Goal: Information Seeking & Learning: Learn about a topic

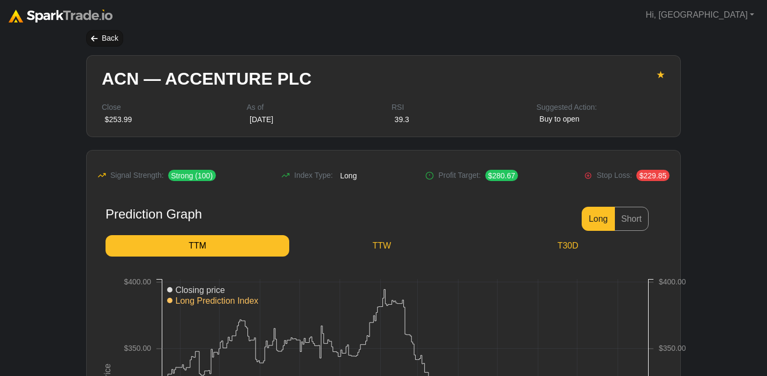
click at [99, 36] on div "Back" at bounding box center [104, 38] width 37 height 17
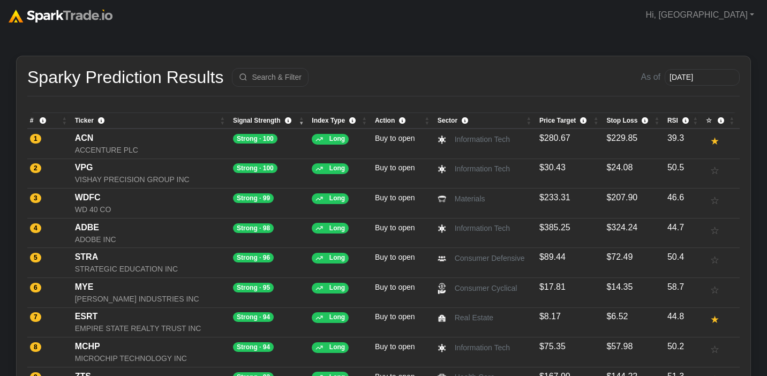
scroll to position [3, 0]
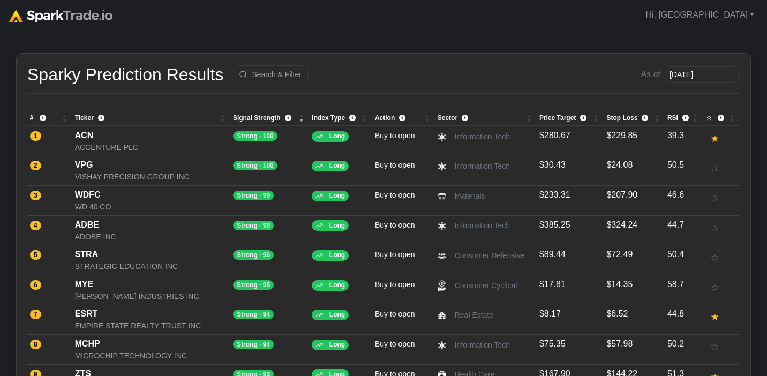
click at [72, 19] on img at bounding box center [61, 16] width 104 height 13
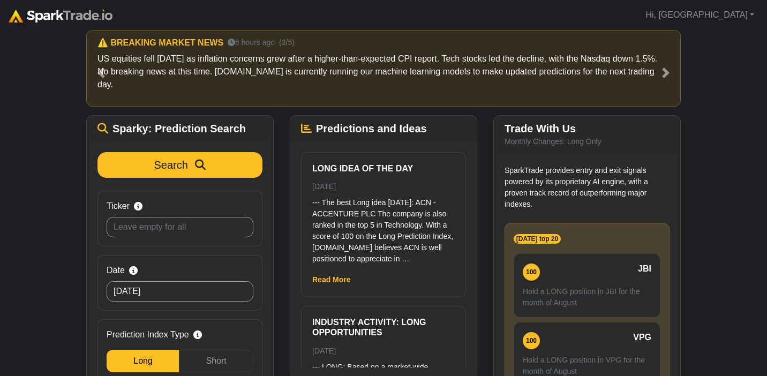
click at [76, 17] on img at bounding box center [61, 16] width 104 height 13
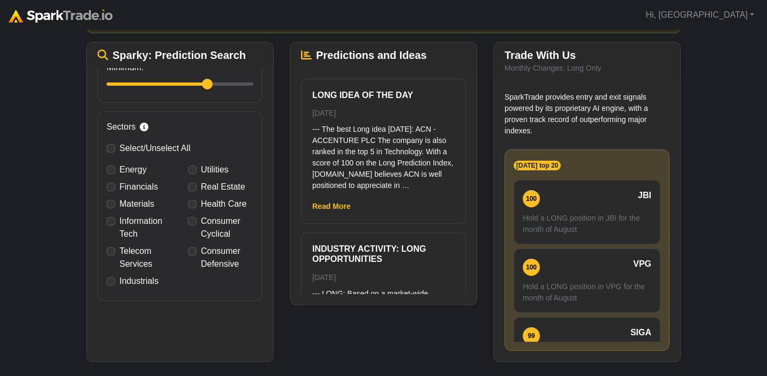
scroll to position [310, 0]
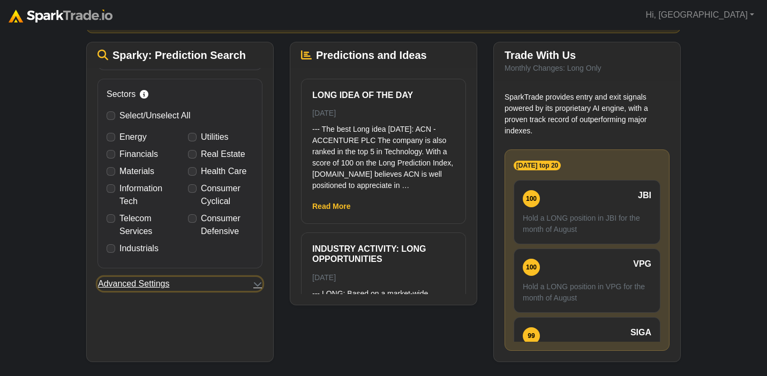
click at [193, 277] on button "Advanced Settings" at bounding box center [180, 284] width 165 height 14
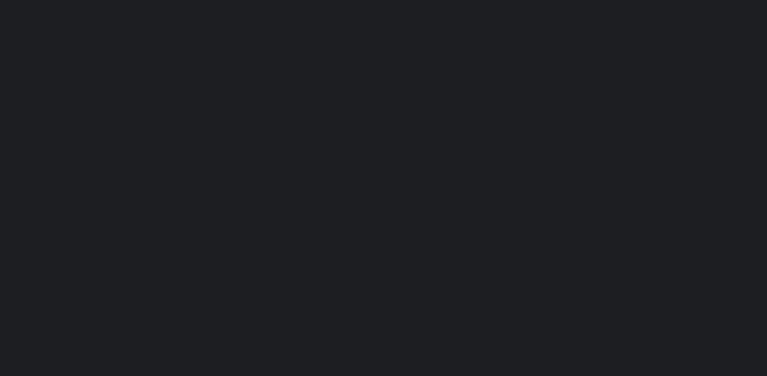
scroll to position [570, 0]
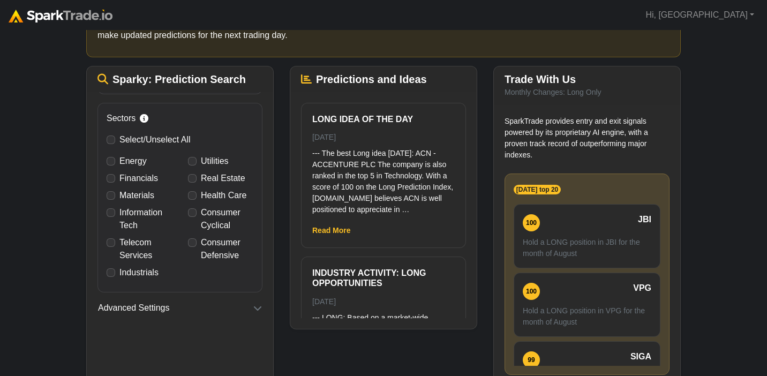
scroll to position [110, 0]
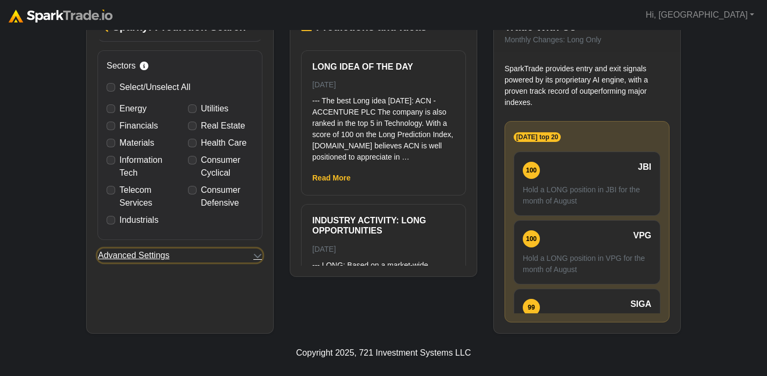
click at [244, 257] on button "Advanced Settings" at bounding box center [180, 256] width 165 height 14
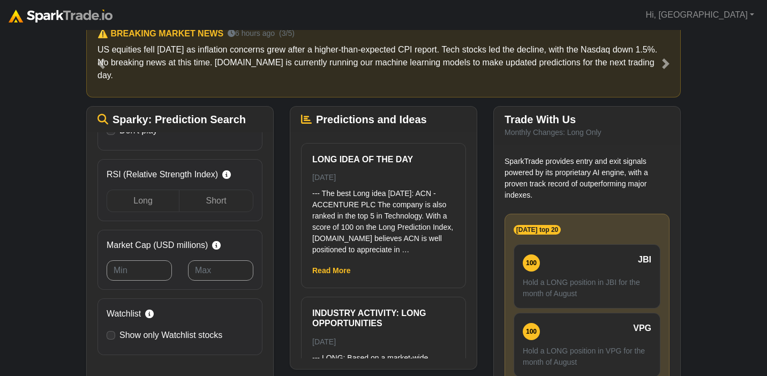
scroll to position [0, 0]
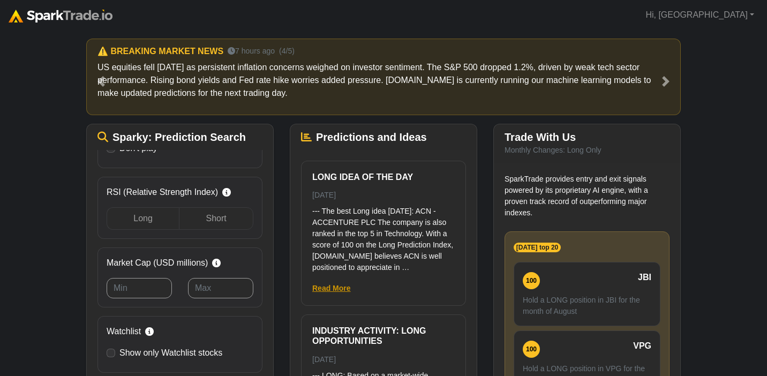
click at [329, 289] on link "Read More" at bounding box center [331, 288] width 39 height 9
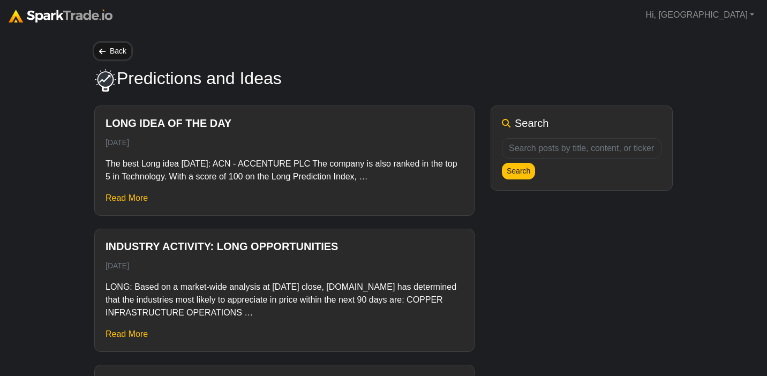
click at [118, 50] on link "Back" at bounding box center [112, 51] width 37 height 17
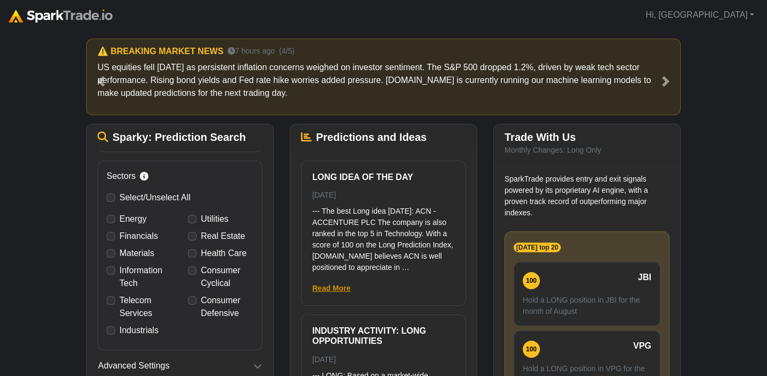
click at [331, 289] on link "Read More" at bounding box center [331, 288] width 39 height 9
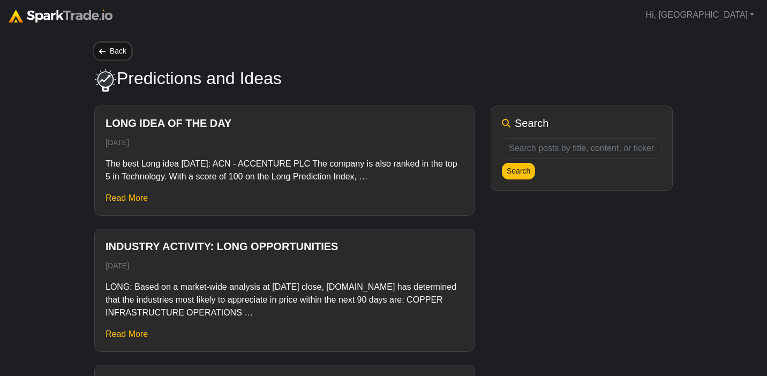
click at [127, 50] on link "Back" at bounding box center [112, 51] width 37 height 17
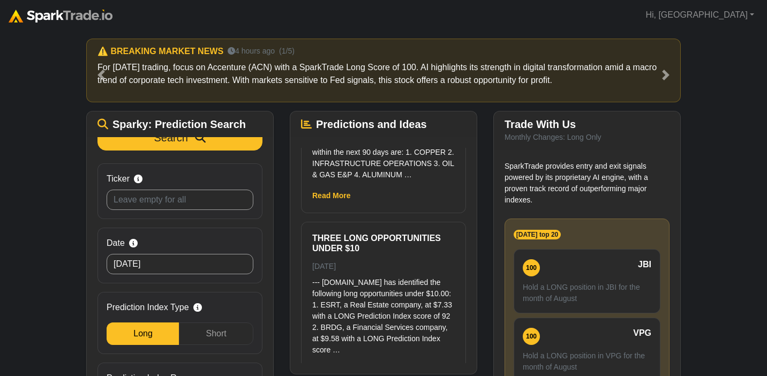
scroll to position [260, 0]
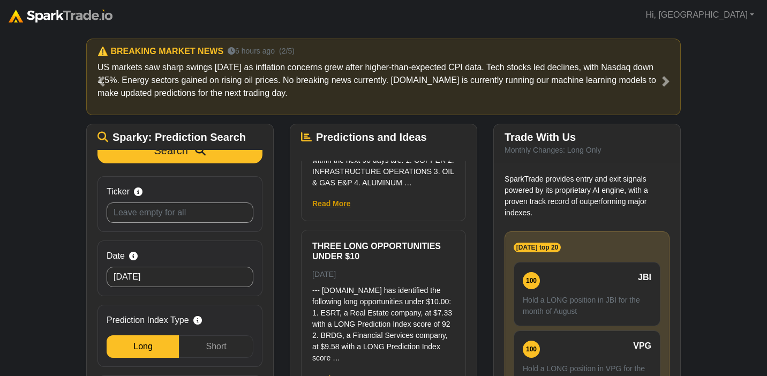
click at [340, 208] on link "Read More" at bounding box center [331, 203] width 39 height 9
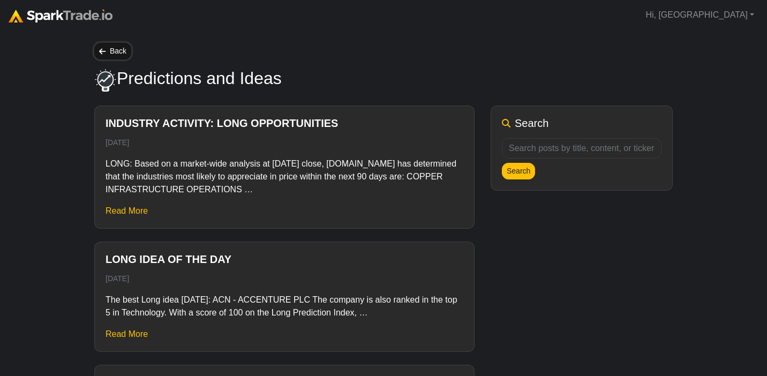
click at [121, 47] on link "Back" at bounding box center [112, 51] width 37 height 17
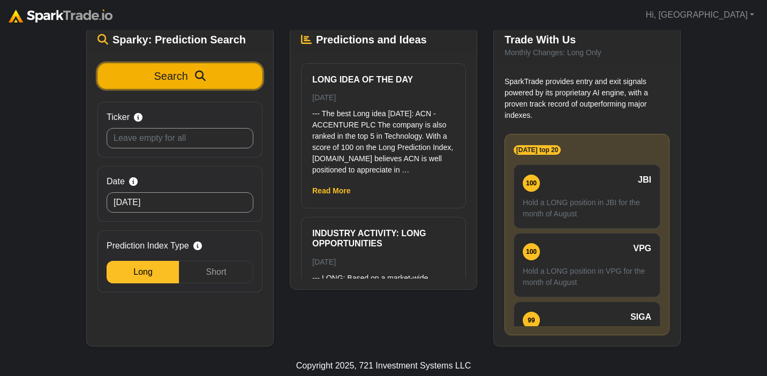
click at [213, 64] on button "Search" at bounding box center [180, 76] width 165 height 26
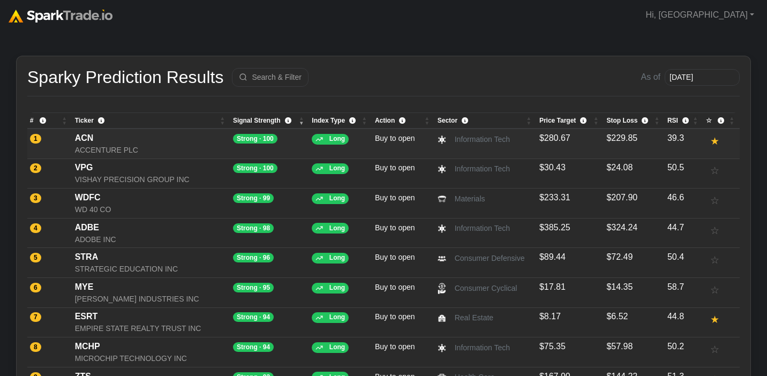
click at [139, 146] on div "ACCENTURE PLC" at bounding box center [151, 150] width 153 height 11
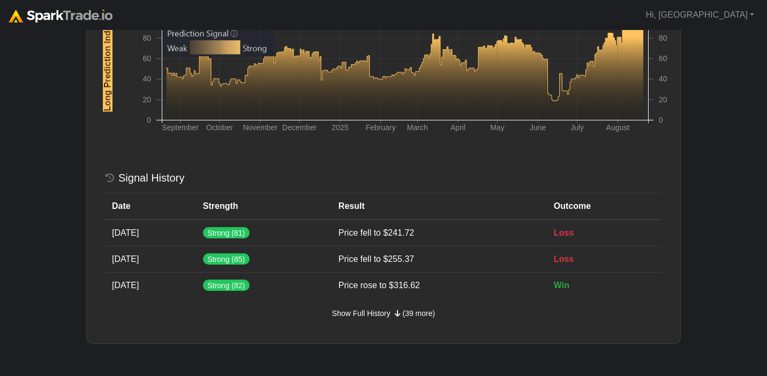
scroll to position [519, 0]
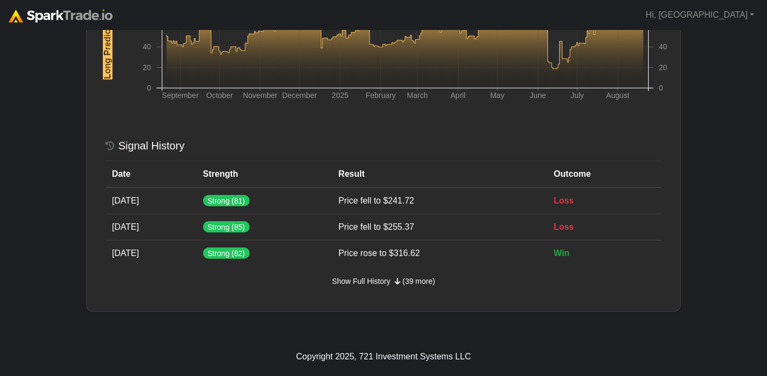
click at [345, 281] on span "Show Full History" at bounding box center [361, 281] width 58 height 9
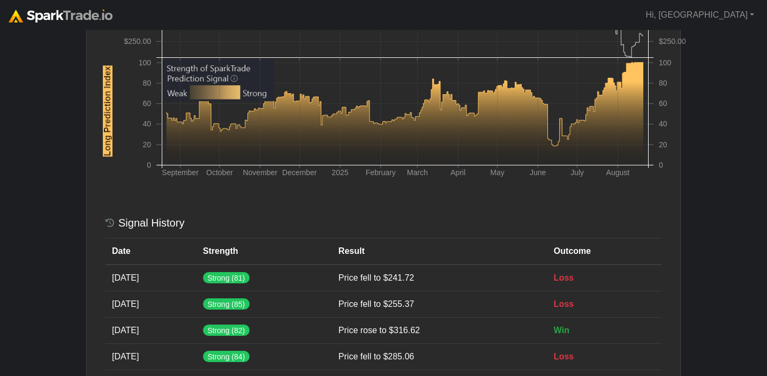
scroll to position [454, 0]
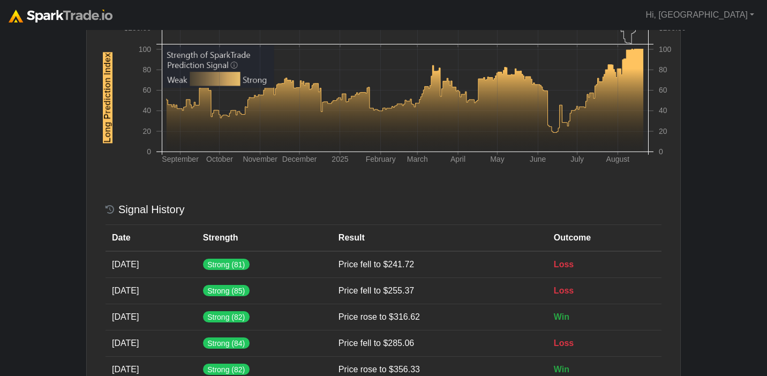
click at [111, 212] on icon at bounding box center [110, 209] width 9 height 9
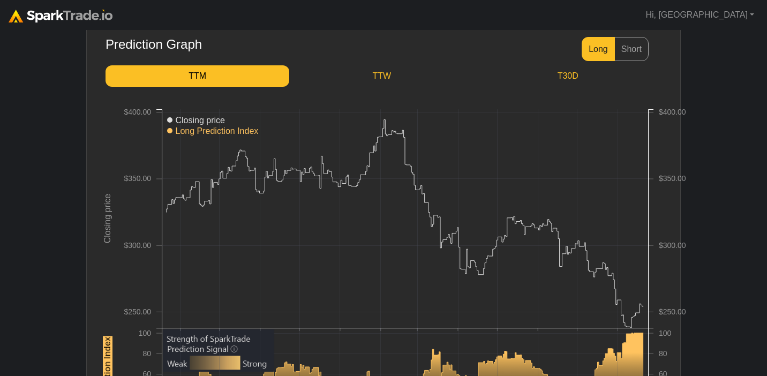
scroll to position [0, 0]
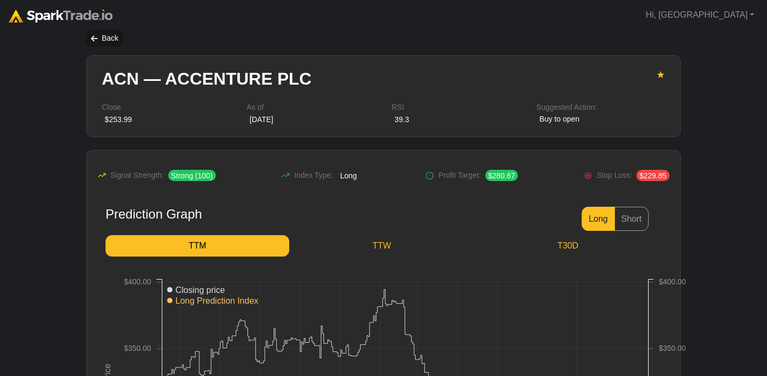
click at [110, 36] on div "Back" at bounding box center [104, 38] width 37 height 17
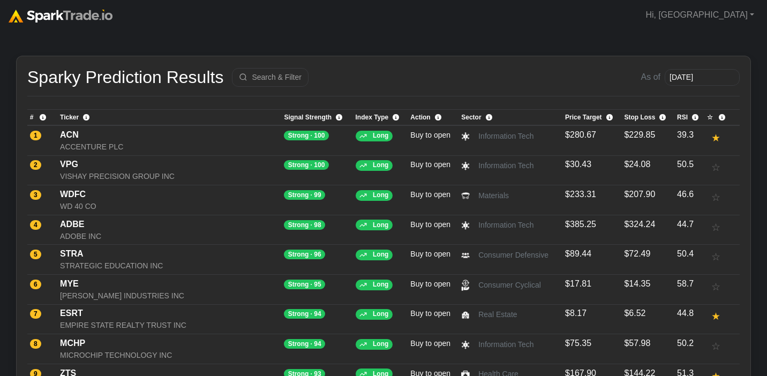
click at [63, 14] on img at bounding box center [61, 16] width 104 height 13
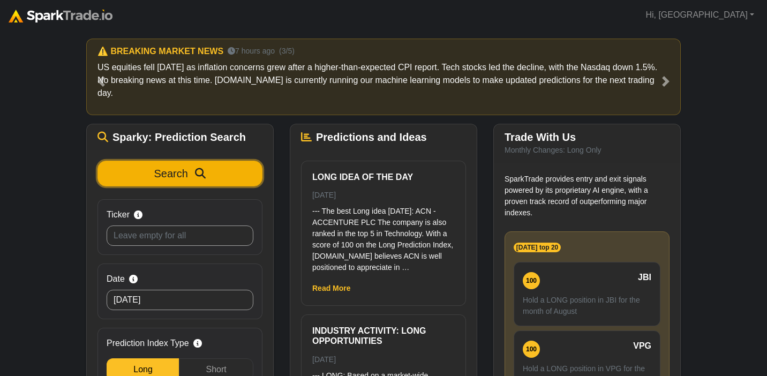
click at [183, 168] on button "Search" at bounding box center [180, 174] width 165 height 26
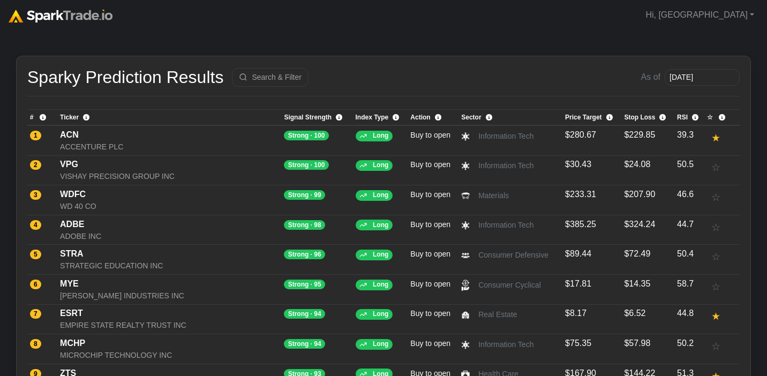
click at [282, 139] on td "Strong · 100" at bounding box center [317, 140] width 71 height 30
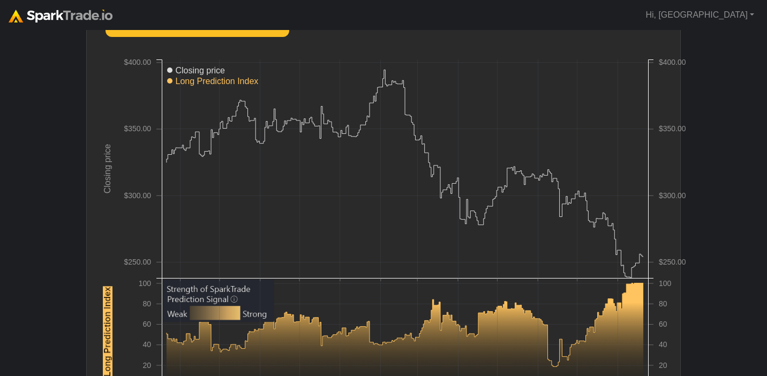
scroll to position [95, 0]
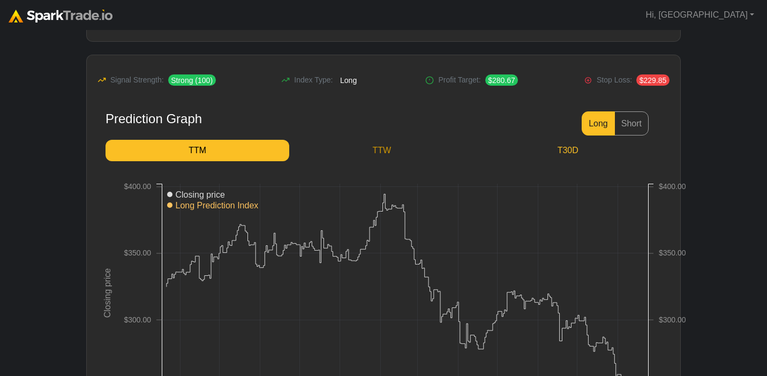
click at [377, 154] on link "TTW" at bounding box center [381, 150] width 185 height 21
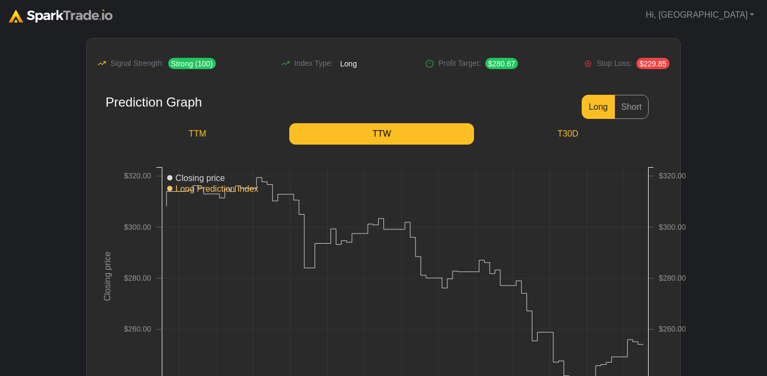
scroll to position [118, 0]
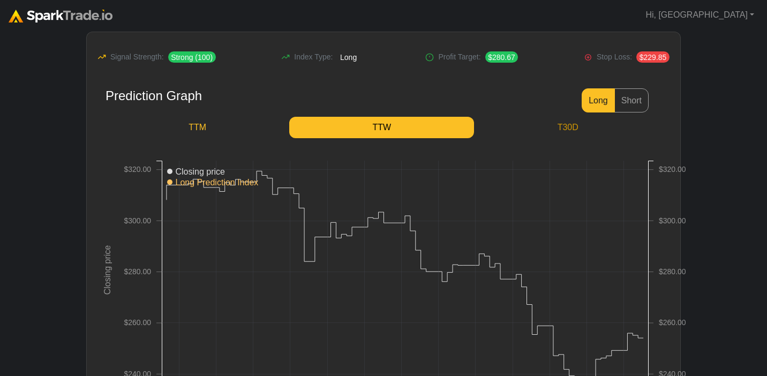
click at [575, 127] on link "T30D" at bounding box center [568, 127] width 188 height 21
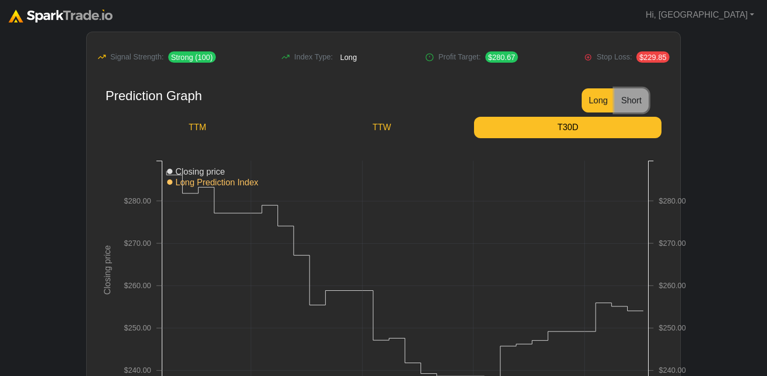
click at [628, 107] on button "Short" at bounding box center [632, 100] width 34 height 24
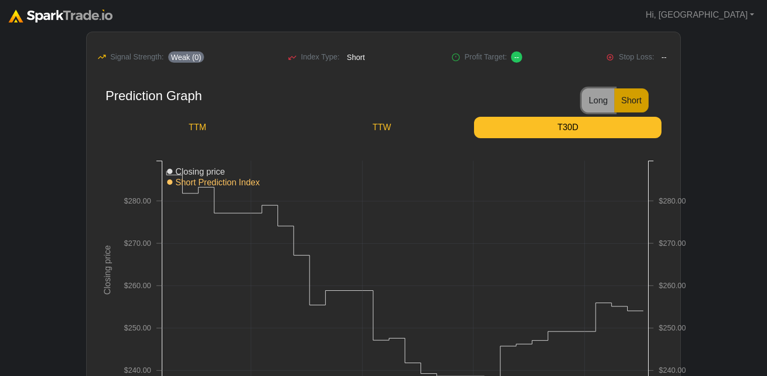
click at [594, 98] on button "Long" at bounding box center [598, 100] width 33 height 24
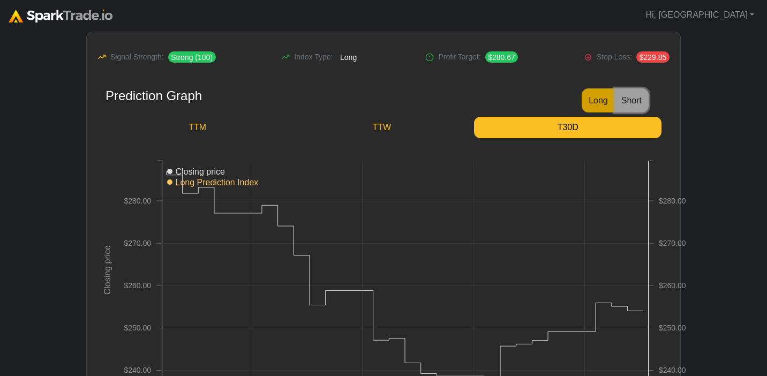
click at [625, 98] on button "Short" at bounding box center [632, 100] width 34 height 24
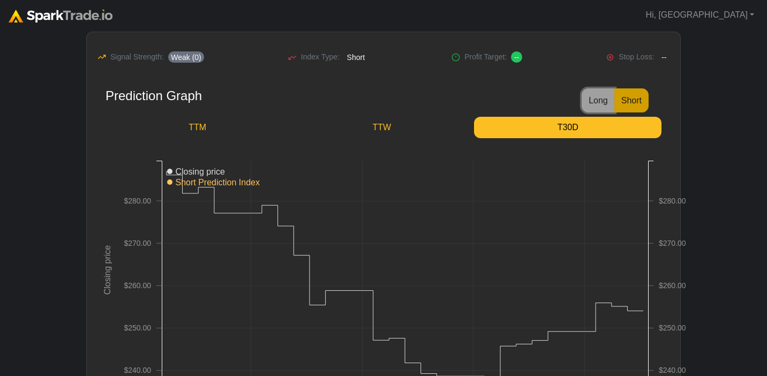
click at [599, 97] on button "Long" at bounding box center [598, 100] width 33 height 24
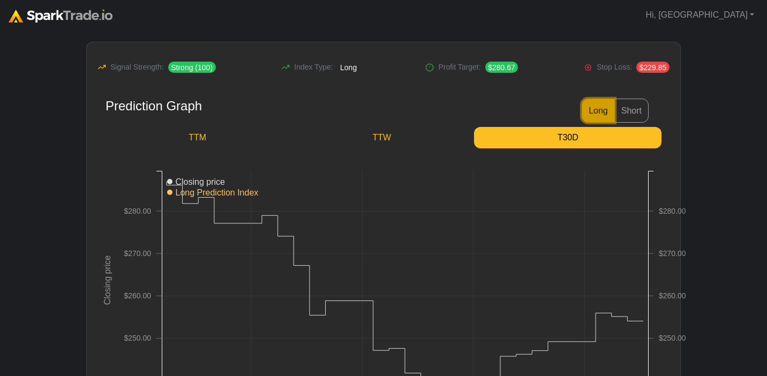
scroll to position [0, 0]
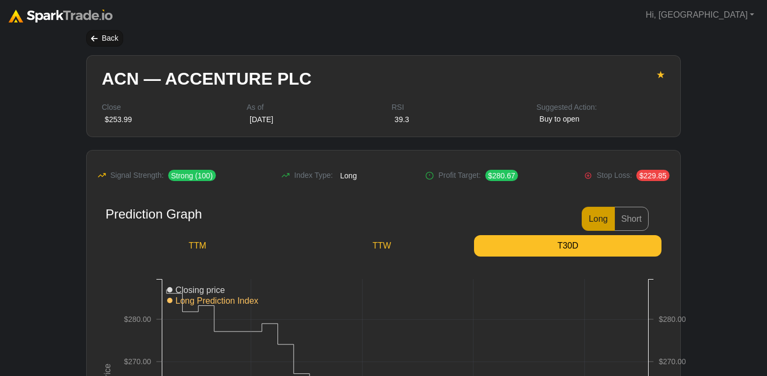
click at [110, 35] on div "Back" at bounding box center [104, 38] width 37 height 17
